Goal: Transaction & Acquisition: Purchase product/service

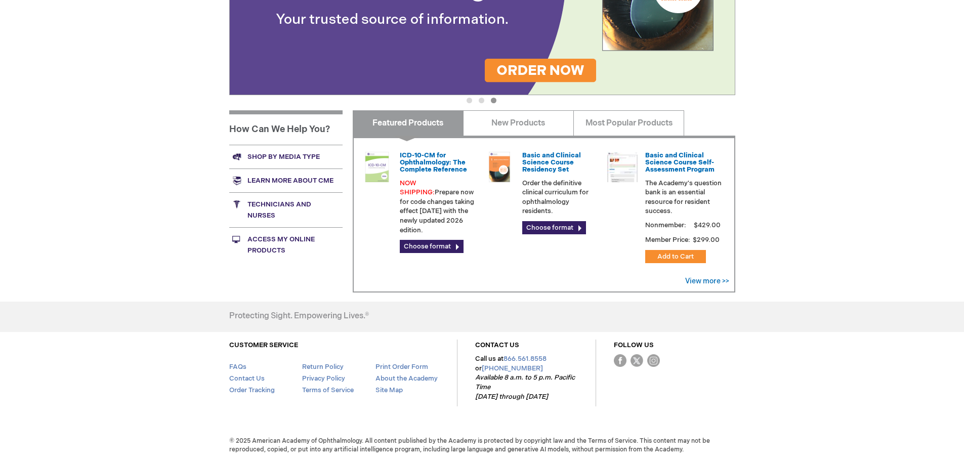
scroll to position [252, 0]
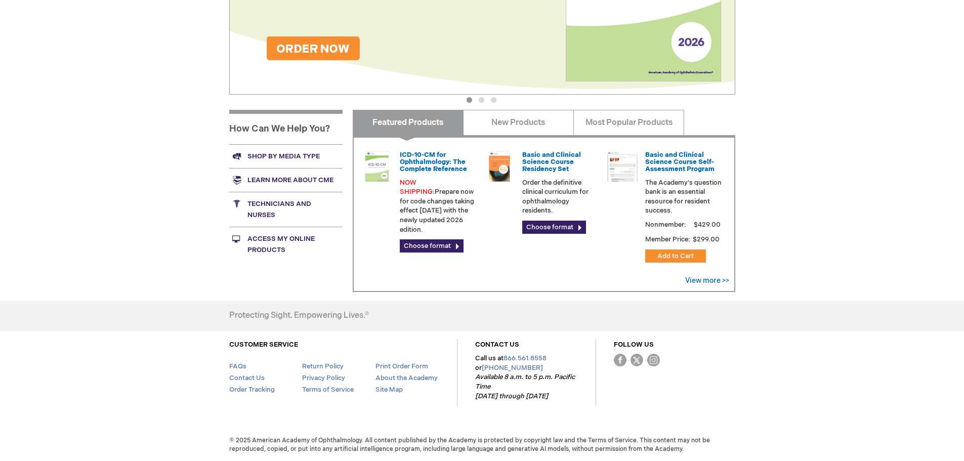
click at [416, 121] on link "Featured Products" at bounding box center [408, 122] width 111 height 25
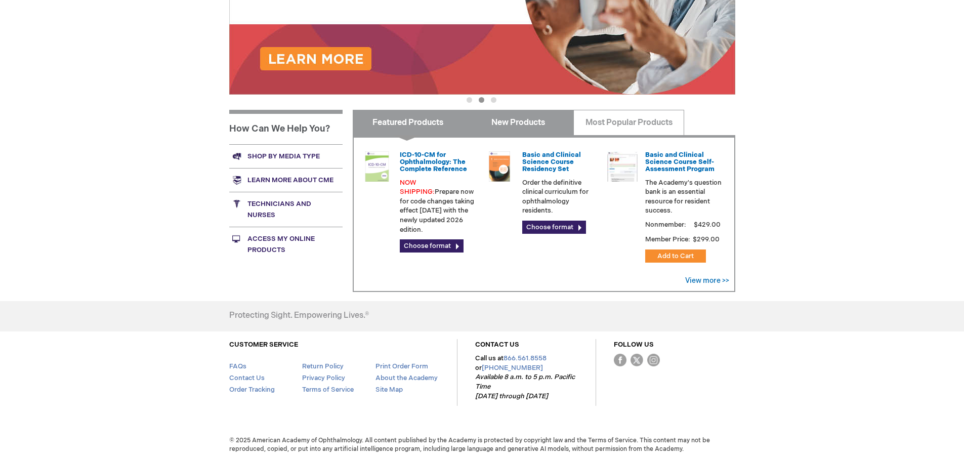
click at [495, 121] on link "New Products" at bounding box center [518, 122] width 111 height 25
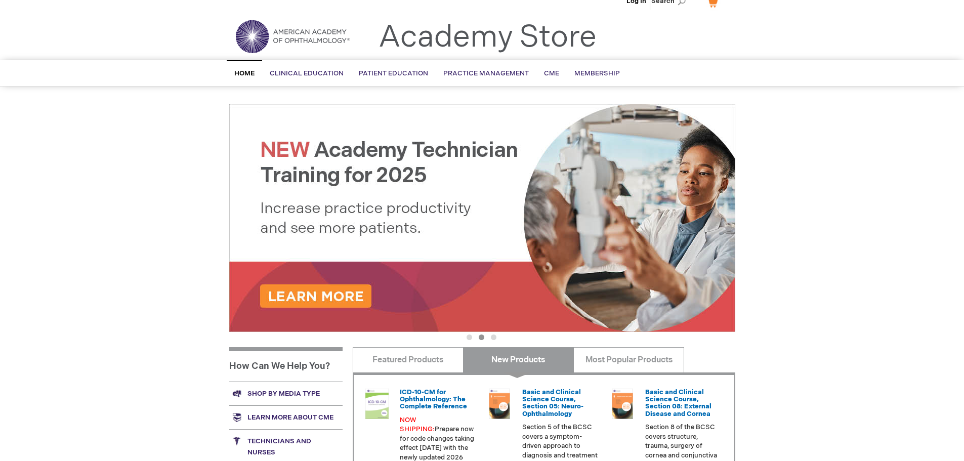
scroll to position [0, 0]
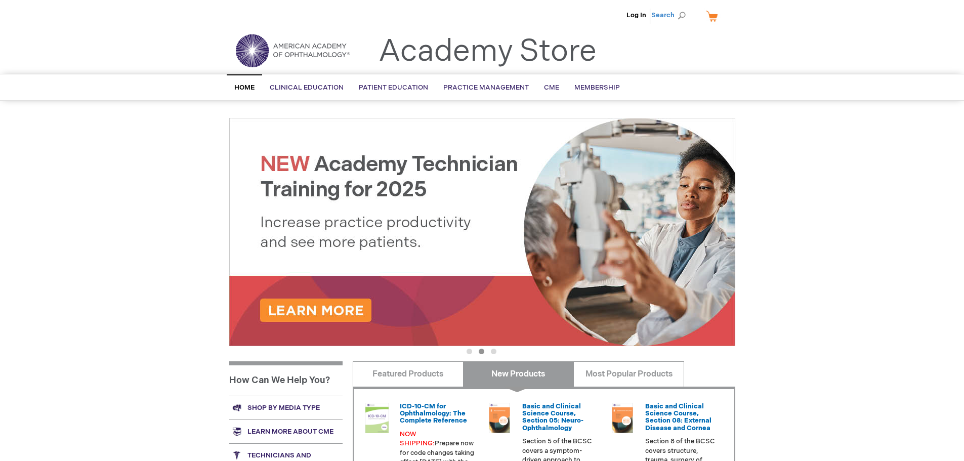
click at [667, 13] on span "Search" at bounding box center [670, 15] width 38 height 20
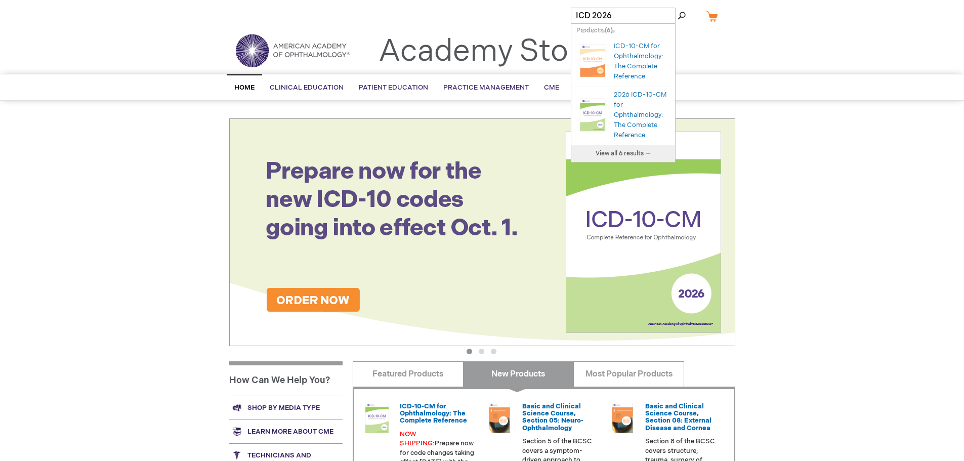
type input "ICD 2026"
click at [678, 8] on button "Search" at bounding box center [682, 16] width 8 height 16
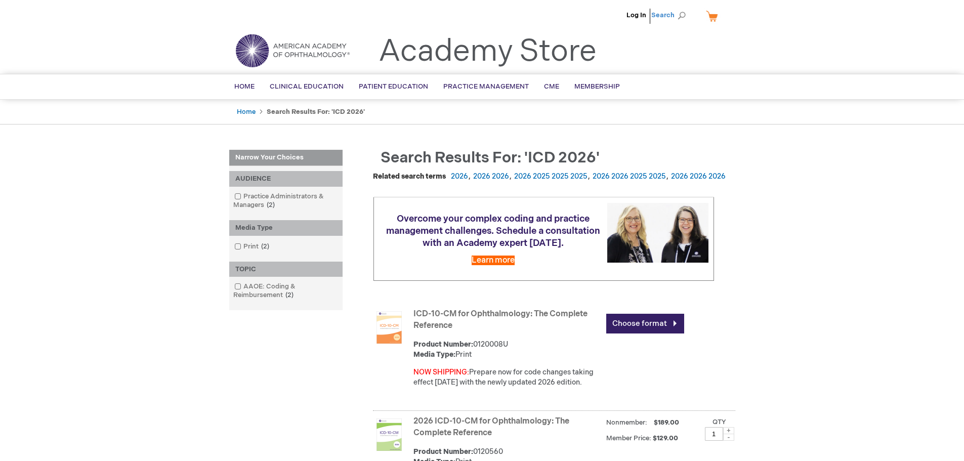
click at [678, 18] on span "Search" at bounding box center [670, 15] width 38 height 20
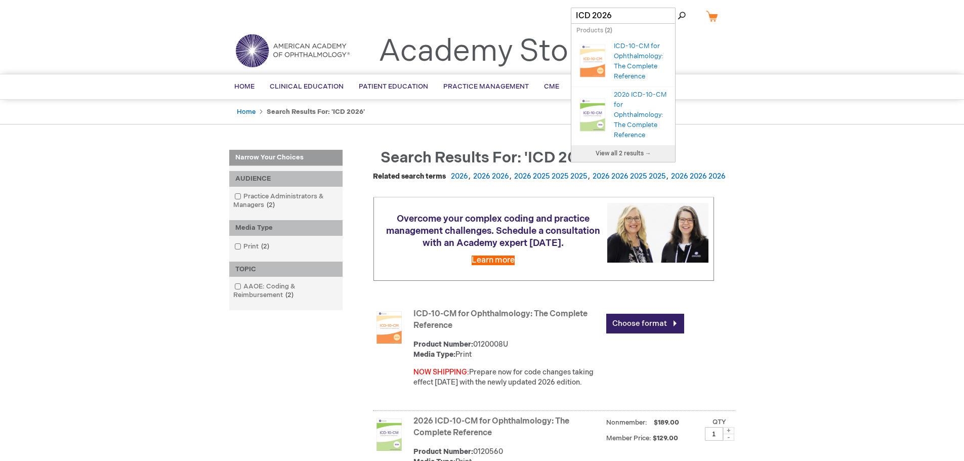
drag, startPoint x: 627, startPoint y: 13, endPoint x: 532, endPoint y: 12, distance: 94.1
click at [534, 19] on div "Log In Search My Cart CLOSE RECENTLY ADDED ITEM(S) Close There are no items in …" at bounding box center [482, 357] width 964 height 714
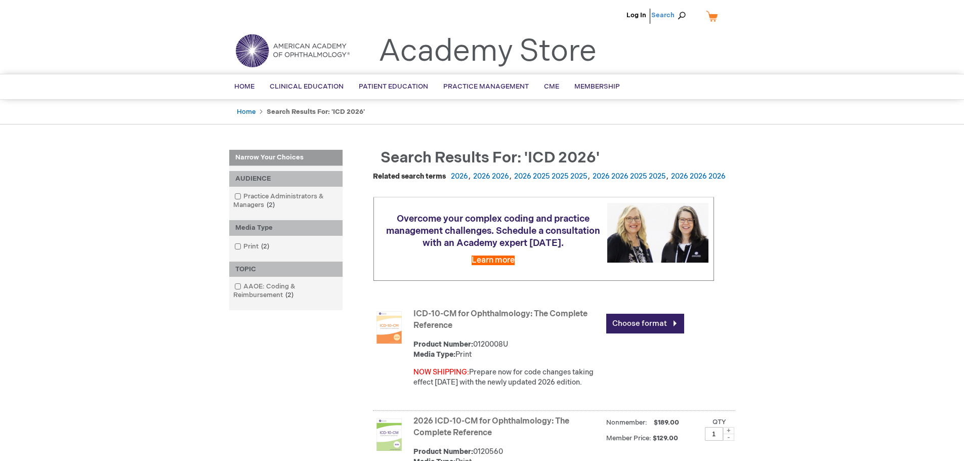
click at [672, 12] on span "Search" at bounding box center [670, 15] width 38 height 20
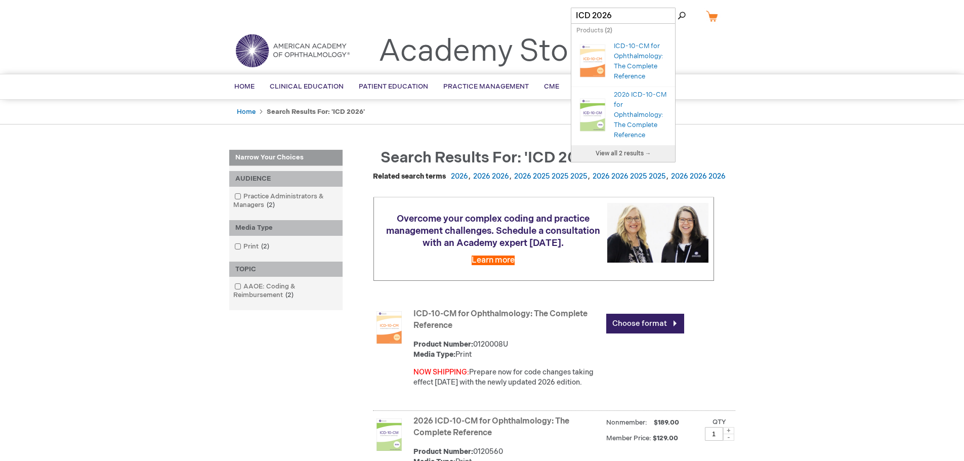
drag, startPoint x: 629, startPoint y: 19, endPoint x: 534, endPoint y: 19, distance: 95.2
click at [534, 19] on div "Log In Search My Cart CLOSE RECENTLY ADDED ITEM(S) Close There are no items in …" at bounding box center [482, 357] width 964 height 714
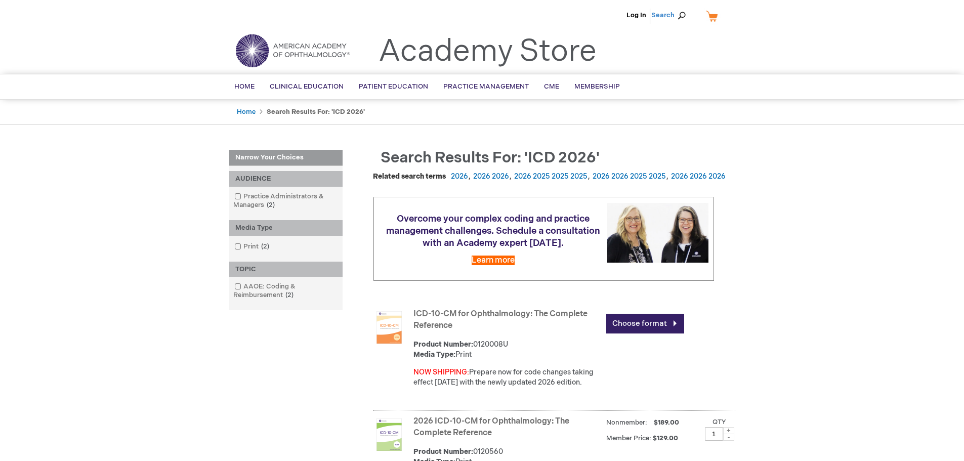
click at [663, 15] on span "Search" at bounding box center [670, 15] width 38 height 20
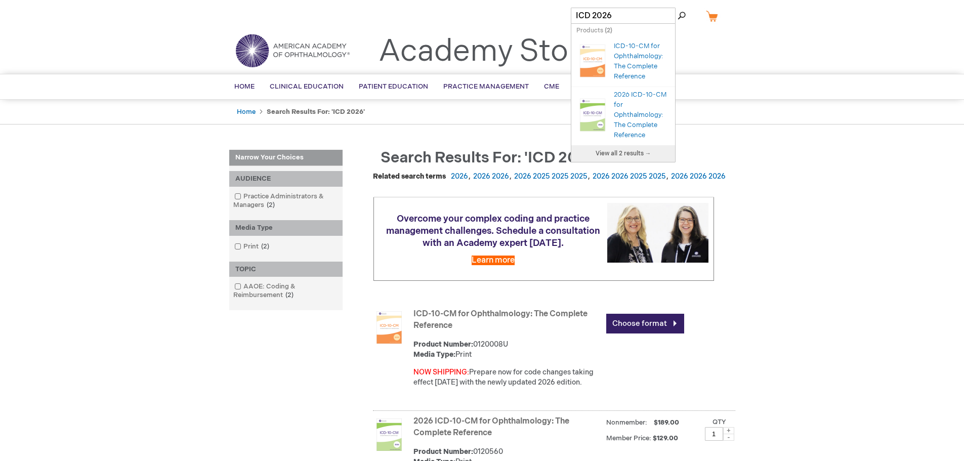
drag, startPoint x: 634, startPoint y: 20, endPoint x: 533, endPoint y: 19, distance: 100.7
click at [533, 19] on div "Log In Search My Cart CLOSE RECENTLY ADDED ITEM(S) Close There are no items in …" at bounding box center [482, 357] width 964 height 714
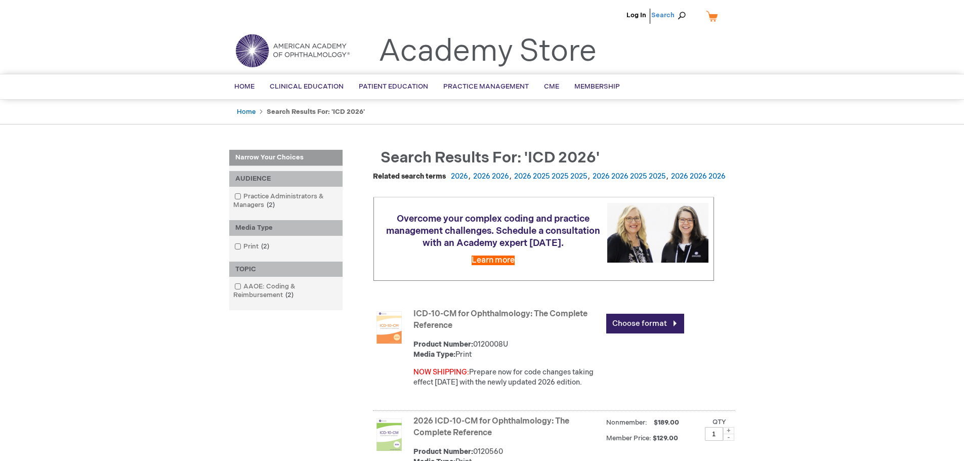
click at [662, 16] on span "Search" at bounding box center [670, 15] width 38 height 20
type input "ICODING BOOKS 2026"
click at [678, 8] on button "Search" at bounding box center [682, 16] width 8 height 16
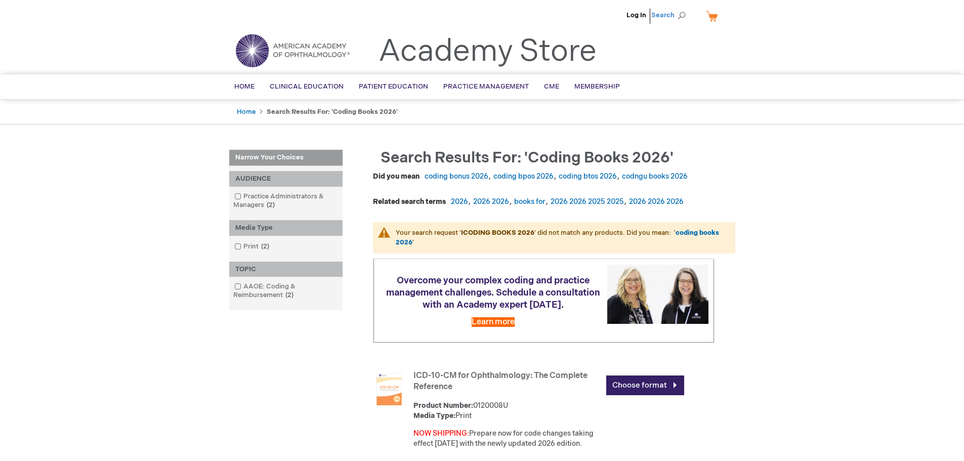
click at [680, 14] on span "Search" at bounding box center [670, 15] width 38 height 20
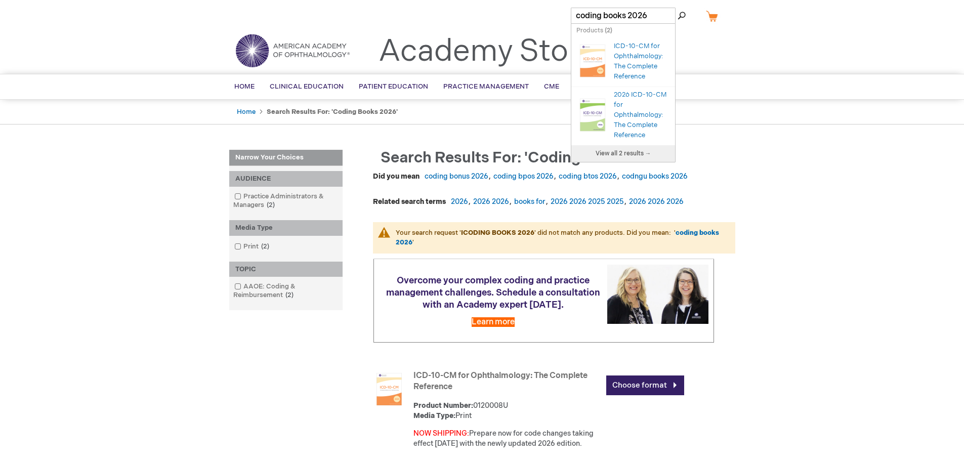
drag, startPoint x: 655, startPoint y: 13, endPoint x: 569, endPoint y: 20, distance: 85.8
click at [569, 20] on div "Search Search coding books 2026 × Products ( 2 ) Your search request "" did not…" at bounding box center [619, 16] width 112 height 16
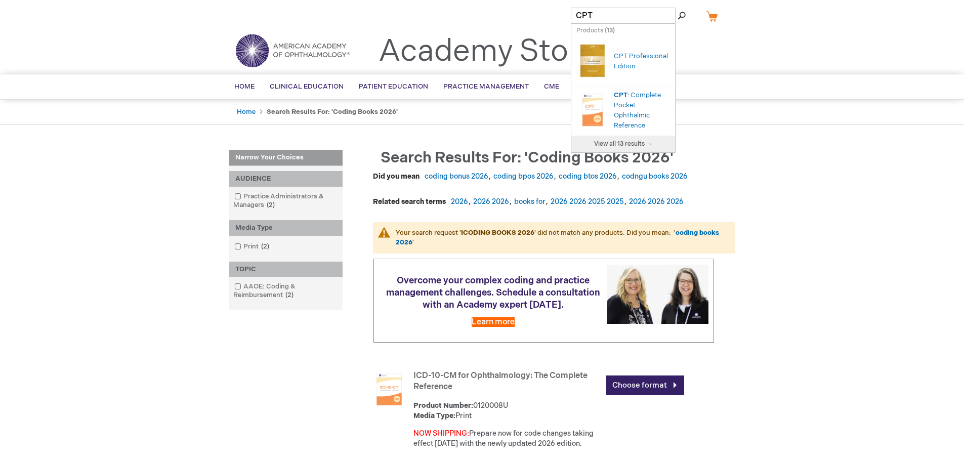
type input "CPT"
click at [678, 8] on button "Search" at bounding box center [682, 16] width 8 height 16
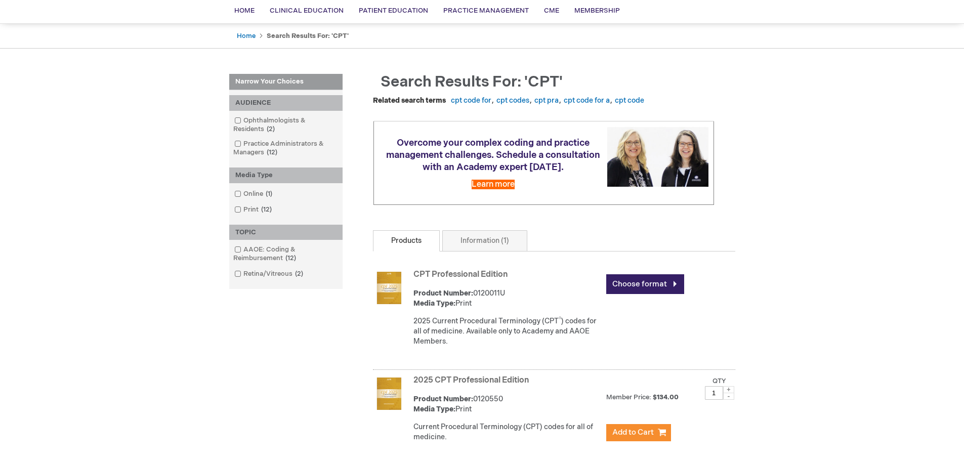
scroll to position [51, 0]
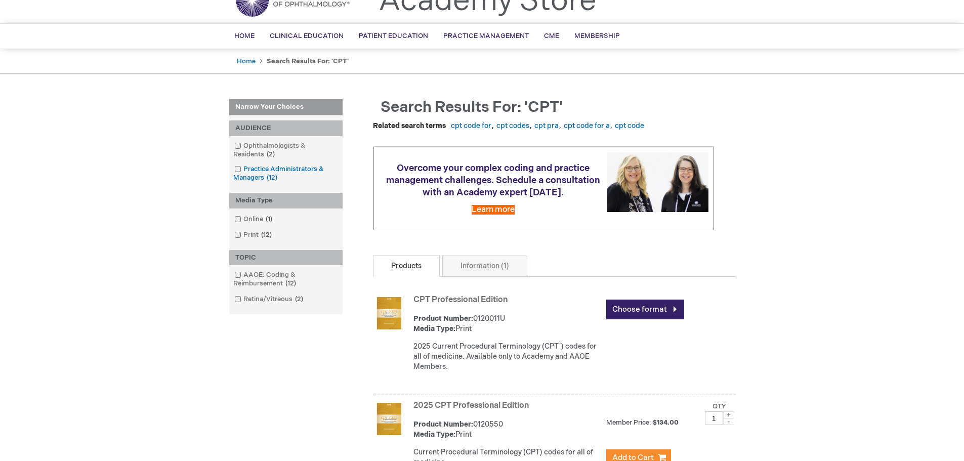
click at [243, 167] on span at bounding box center [243, 169] width 0 height 8
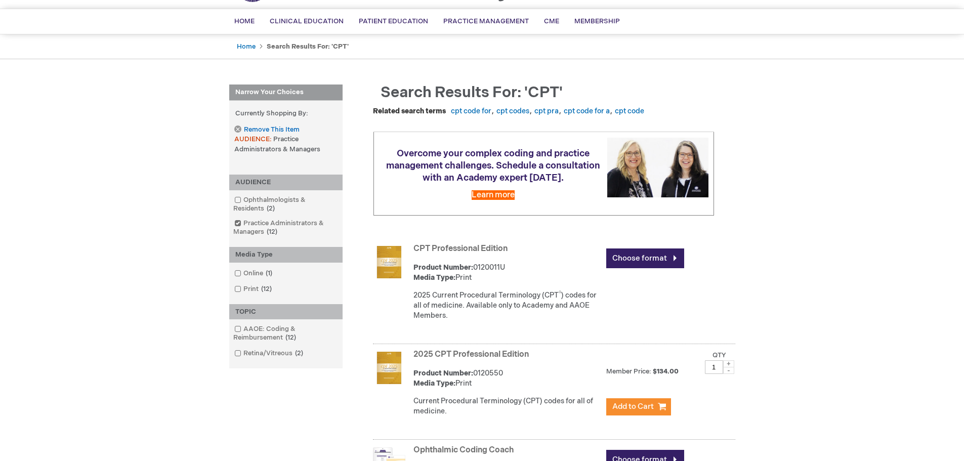
scroll to position [65, 0]
click at [243, 287] on span at bounding box center [243, 289] width 0 height 8
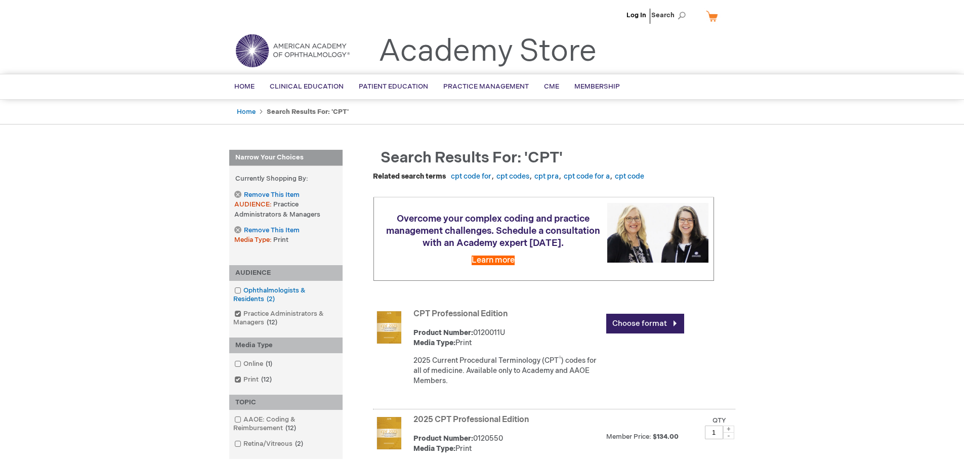
click at [281, 287] on link "Ophthalmologists & Residents 2 items" at bounding box center [286, 295] width 108 height 18
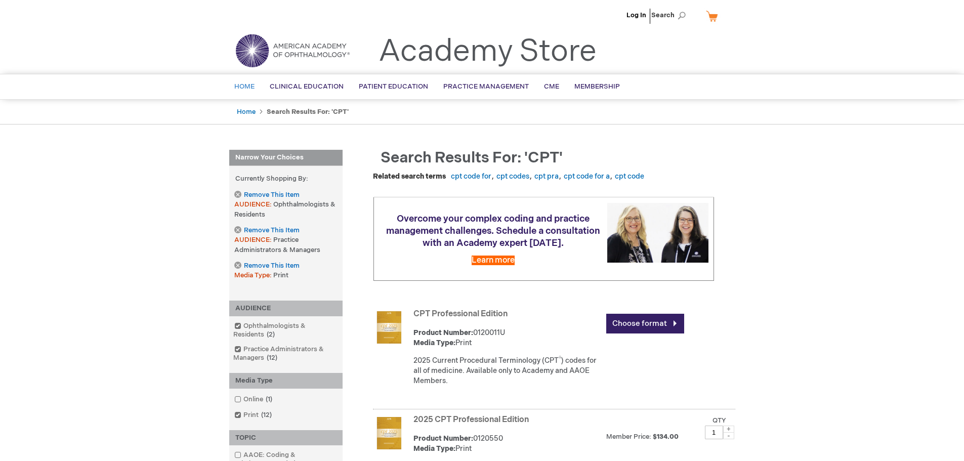
click at [250, 83] on span "Home" at bounding box center [244, 87] width 20 height 8
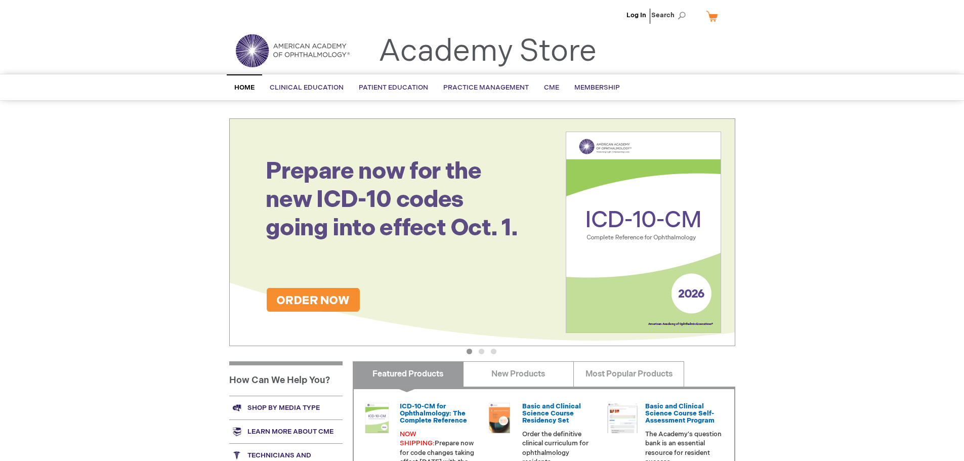
click at [644, 275] on img at bounding box center [482, 232] width 506 height 228
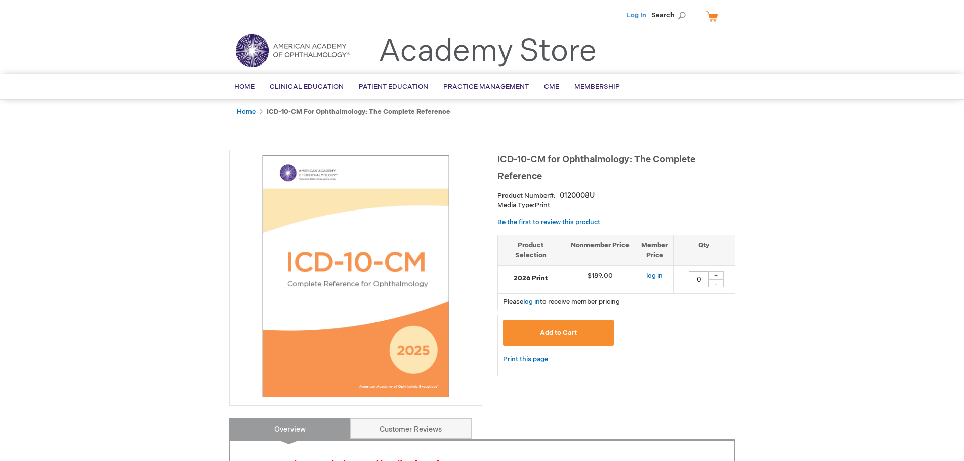
click at [640, 16] on link "Log In" at bounding box center [637, 15] width 20 height 8
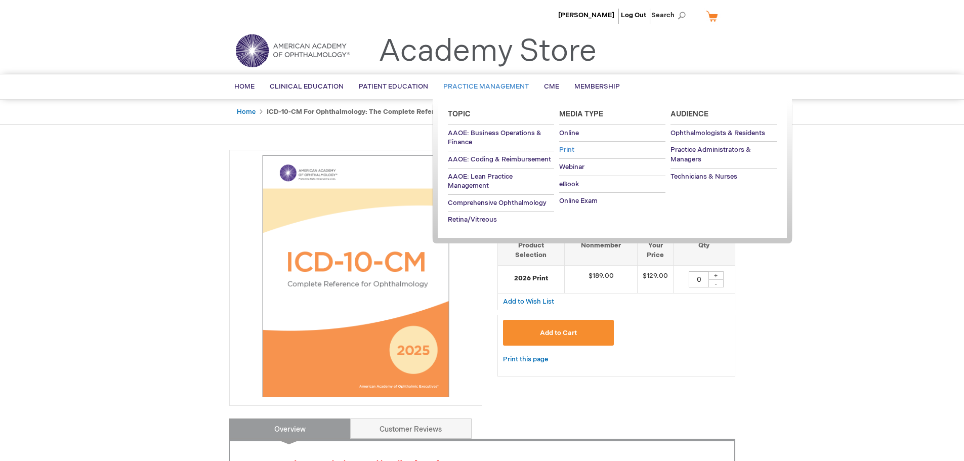
click at [572, 149] on span "Print" at bounding box center [566, 150] width 15 height 8
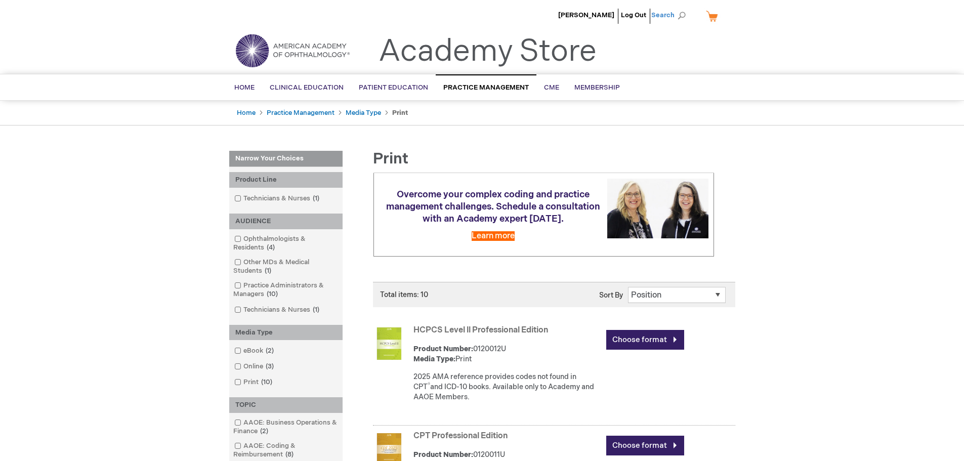
click at [676, 16] on span "Search" at bounding box center [670, 15] width 38 height 20
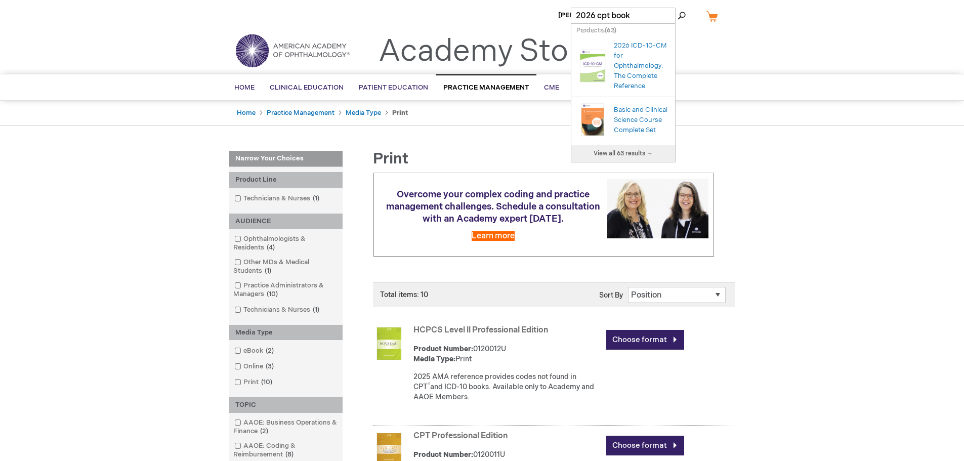
type input "2026 cpt book"
click at [678, 8] on button "Search" at bounding box center [682, 16] width 8 height 16
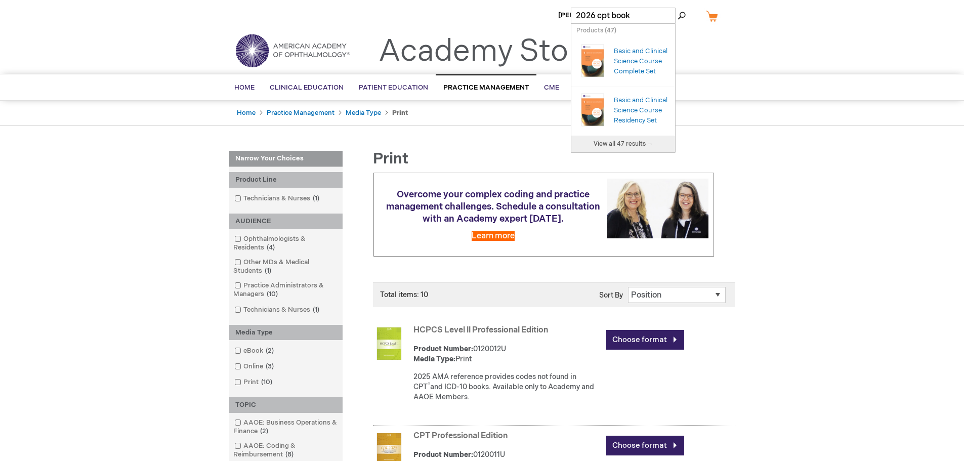
click at [628, 141] on span "View all 47 results →" at bounding box center [624, 144] width 60 height 8
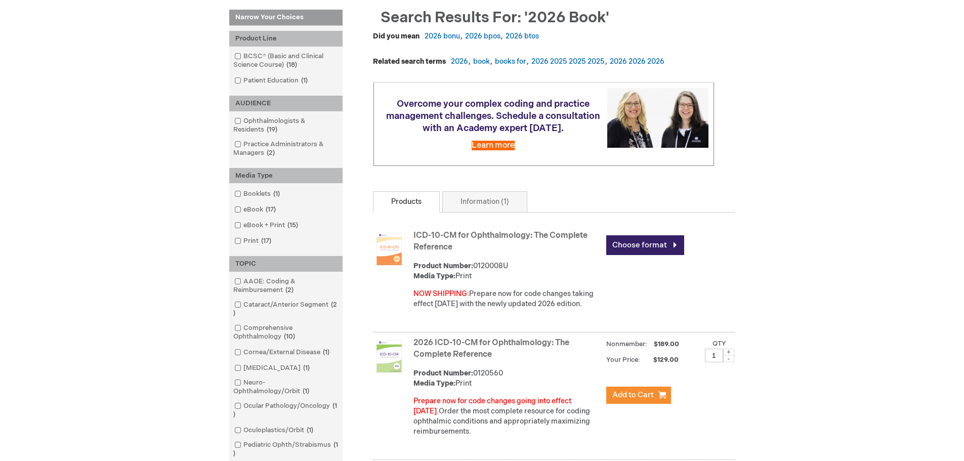
scroll to position [152, 0]
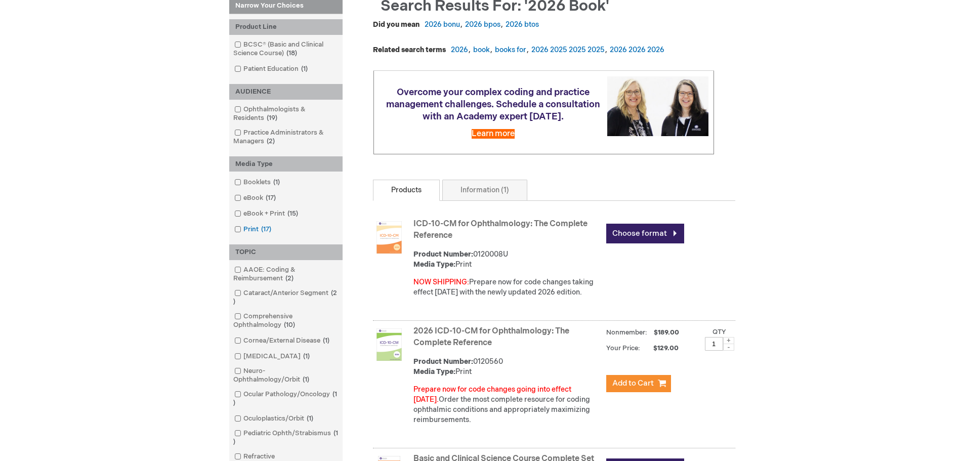
click at [245, 226] on link "Print 17 items" at bounding box center [254, 230] width 44 height 10
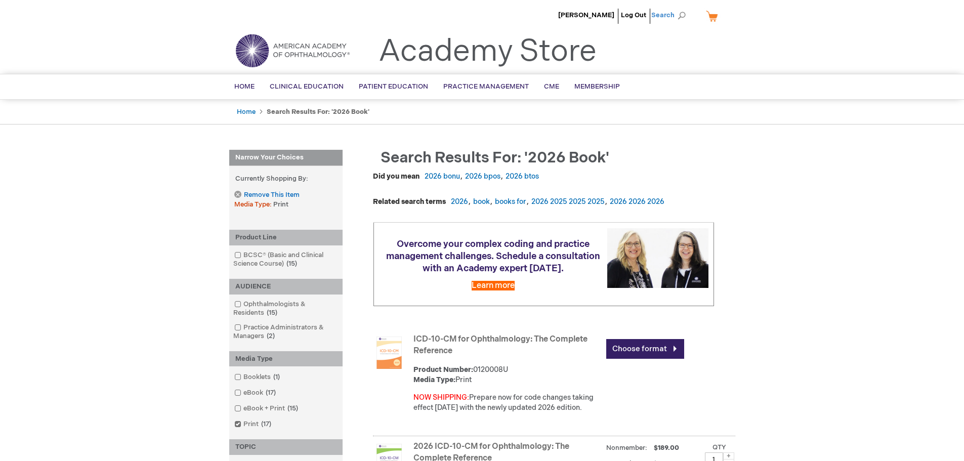
click at [668, 14] on span "Search" at bounding box center [670, 15] width 38 height 20
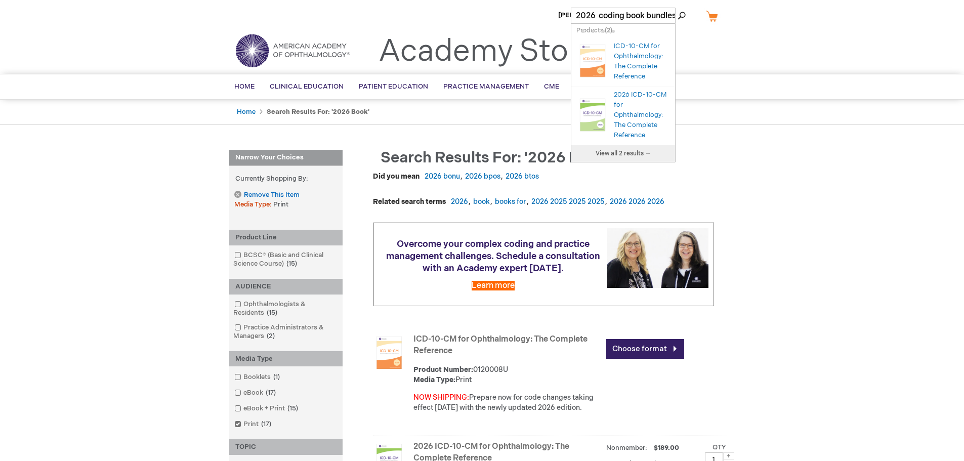
scroll to position [0, 4]
type input "2026 coding book bundles"
click at [678, 8] on button "Search" at bounding box center [682, 16] width 8 height 16
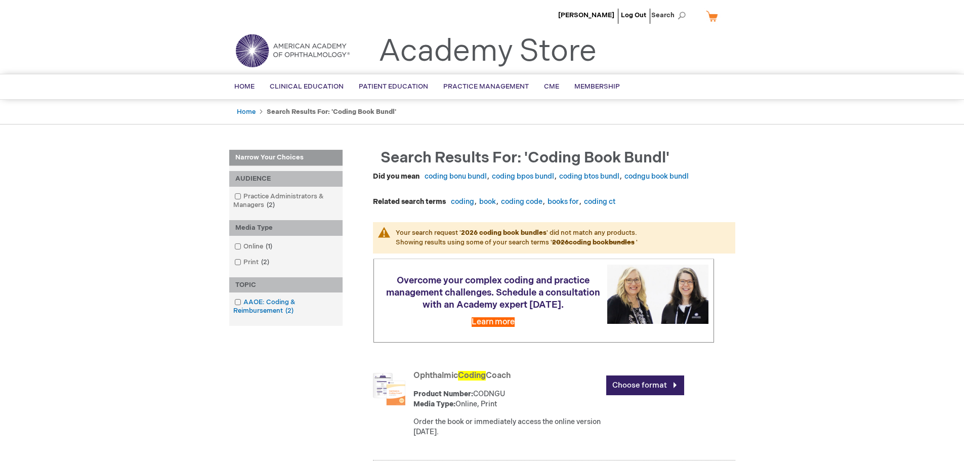
click at [262, 314] on link "AAOE: Coding & Reimbursement 2 items" at bounding box center [286, 307] width 108 height 18
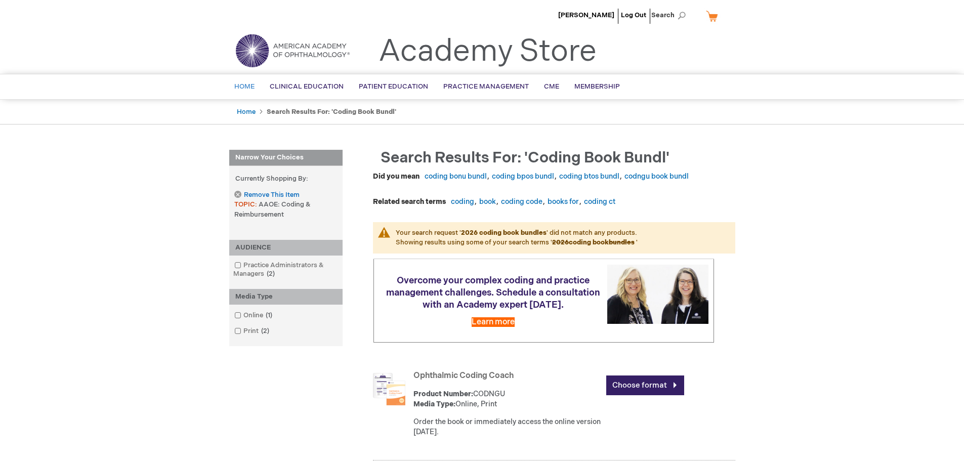
click at [246, 84] on span "Home" at bounding box center [244, 87] width 20 height 8
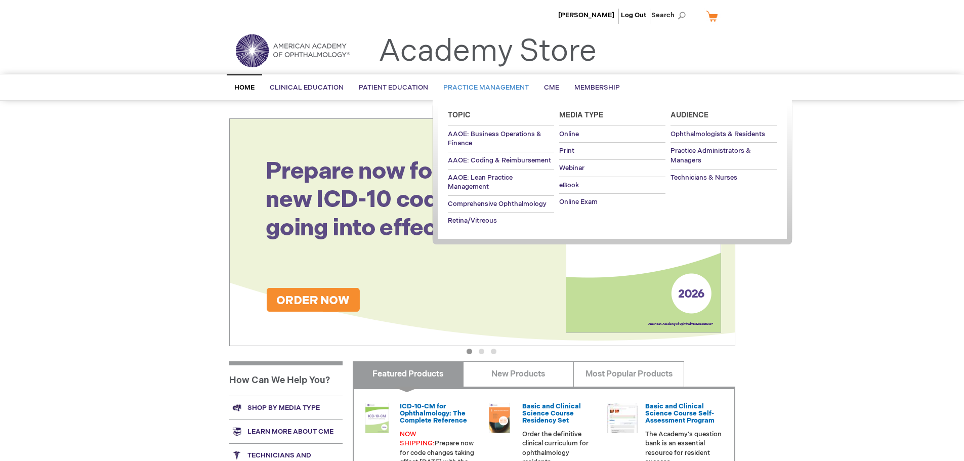
click at [481, 87] on span "Practice Management" at bounding box center [486, 88] width 86 height 8
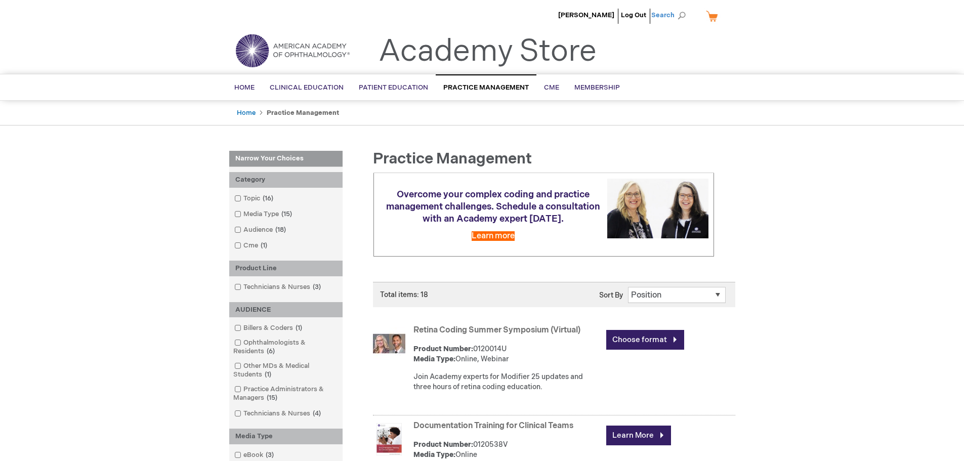
click at [675, 17] on span "Search" at bounding box center [670, 15] width 38 height 20
type input "2026"
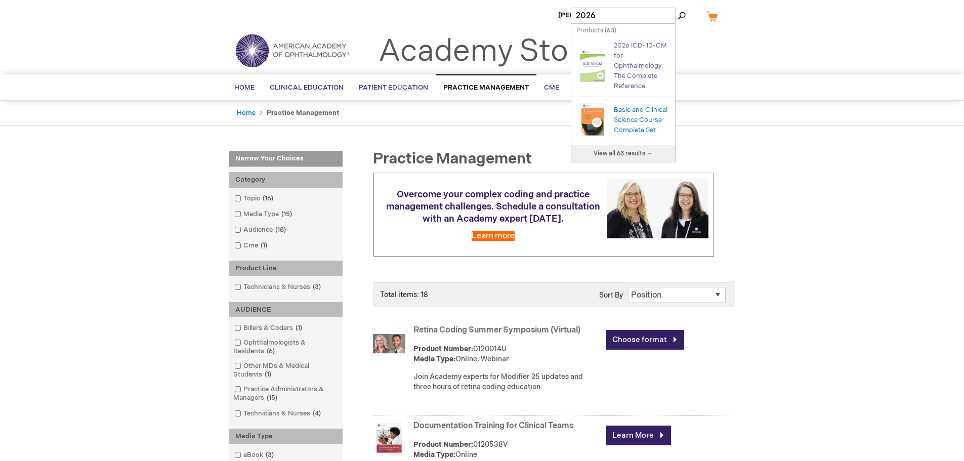
click at [629, 56] on link "2026 ICD-10-CM for Ophthalmology: The Complete Reference" at bounding box center [640, 66] width 53 height 49
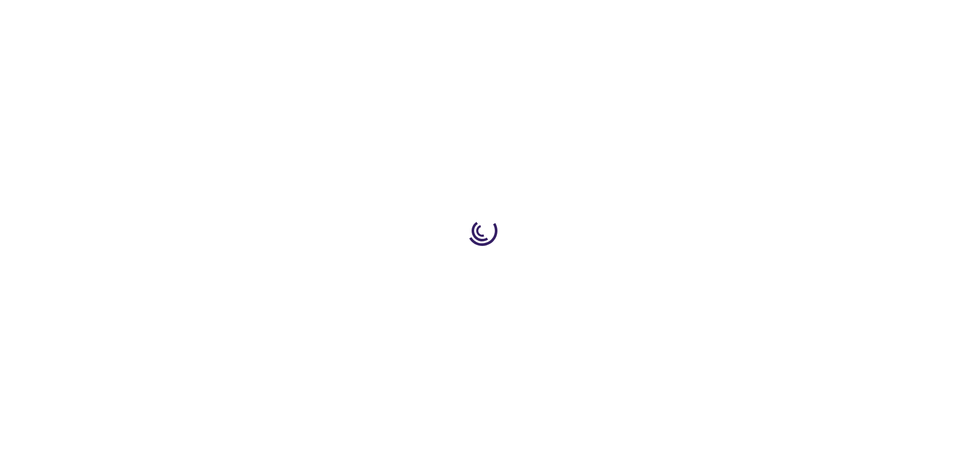
type input "0"
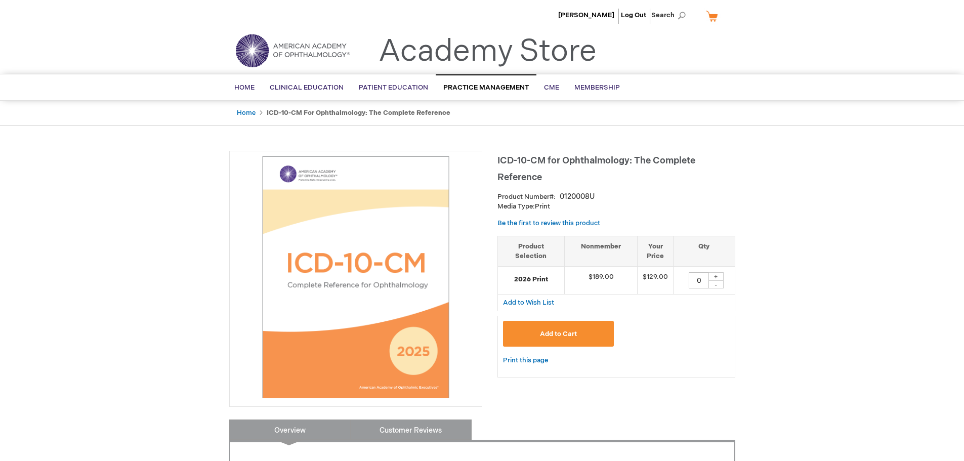
click at [420, 439] on link "Customer Reviews" at bounding box center [410, 430] width 121 height 20
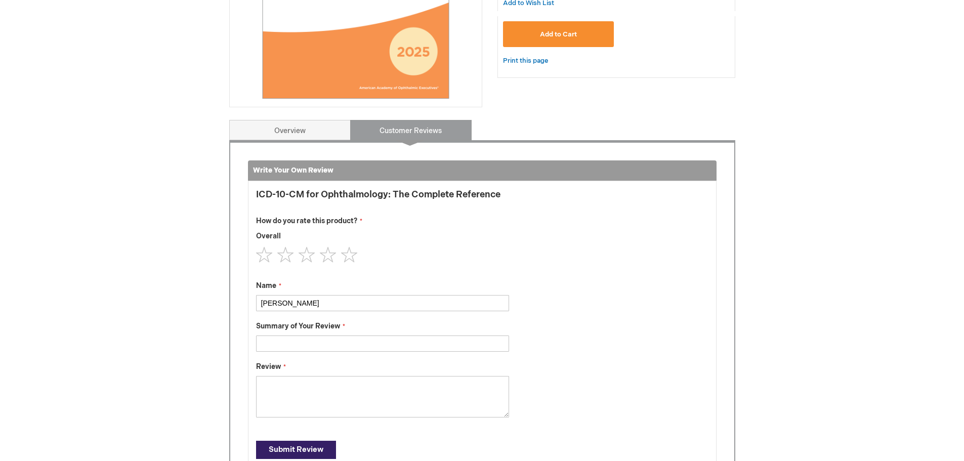
scroll to position [65, 0]
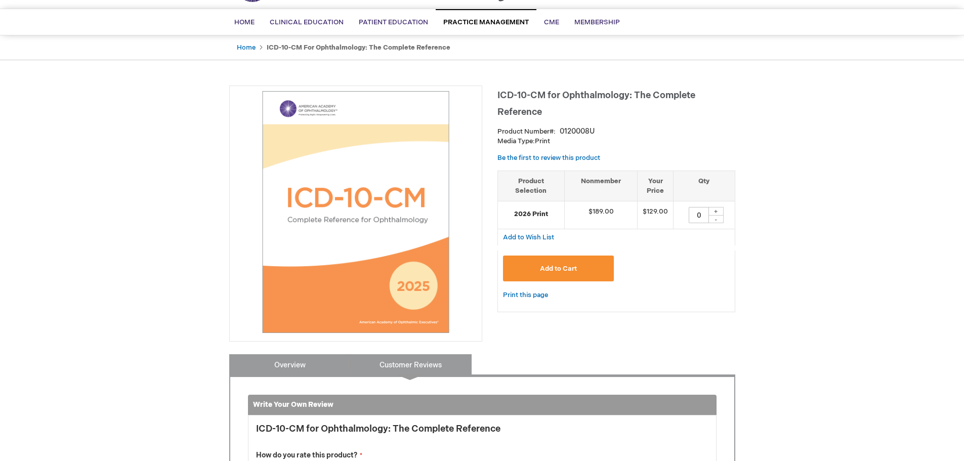
click at [308, 366] on link "Overview" at bounding box center [289, 364] width 121 height 20
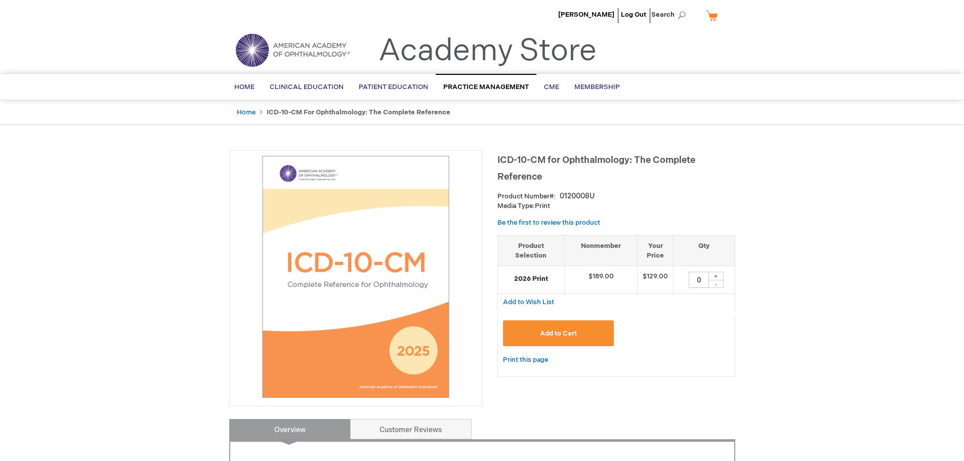
scroll to position [0, 0]
